Goal: Task Accomplishment & Management: Manage account settings

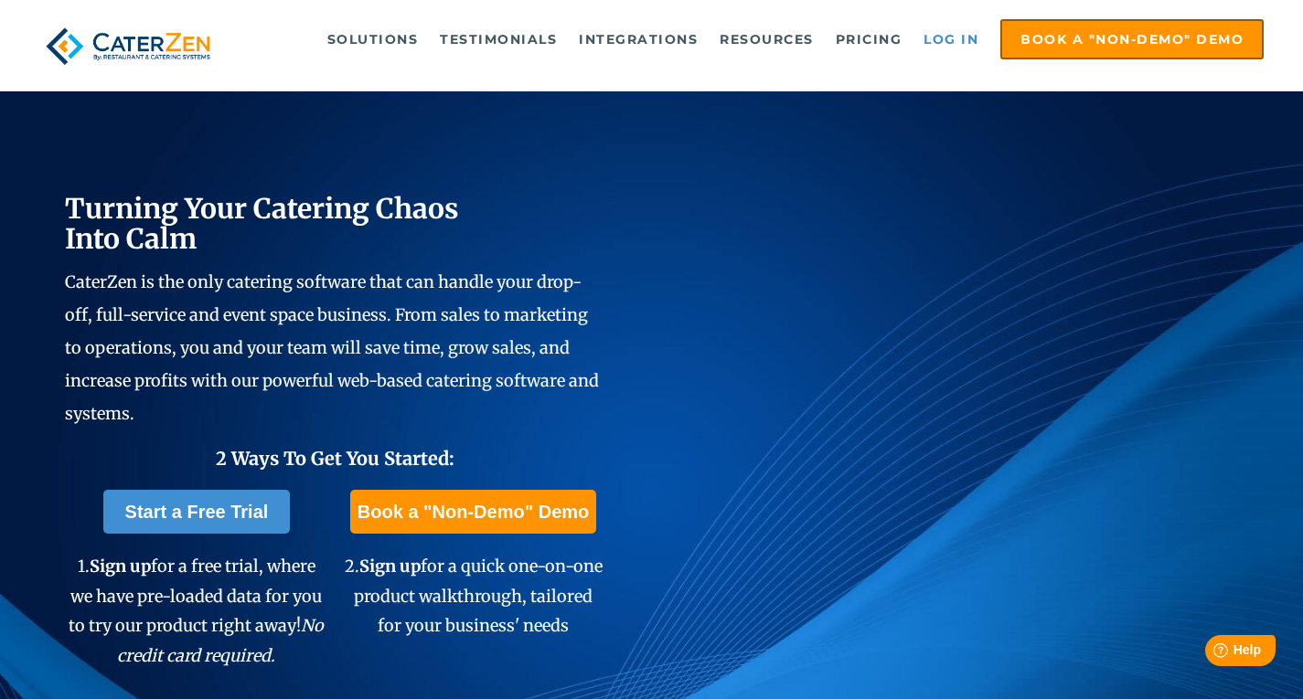
click at [982, 38] on link "Log in" at bounding box center [950, 39] width 73 height 37
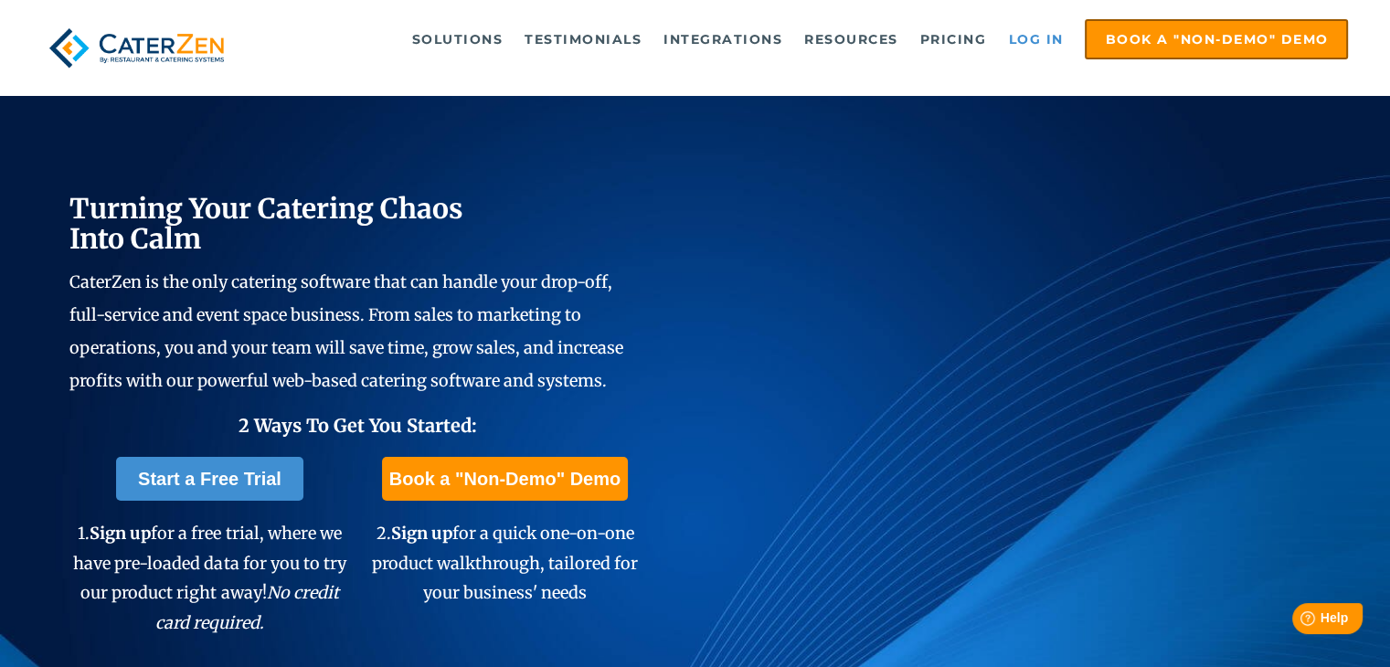
click at [1027, 46] on link "Log in" at bounding box center [1035, 39] width 73 height 37
click at [1032, 41] on link "Log in" at bounding box center [1035, 39] width 73 height 37
